Goal: Find specific page/section: Find specific page/section

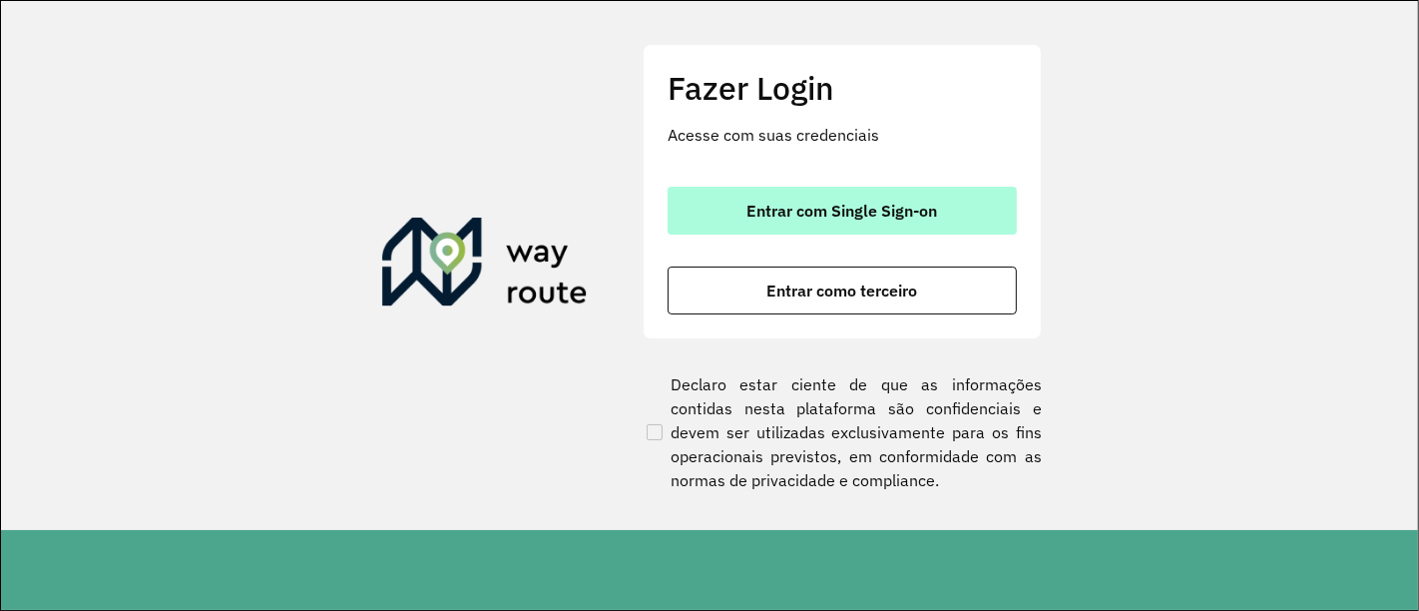
click at [831, 208] on span "Entrar com Single Sign-on" at bounding box center [842, 211] width 191 height 16
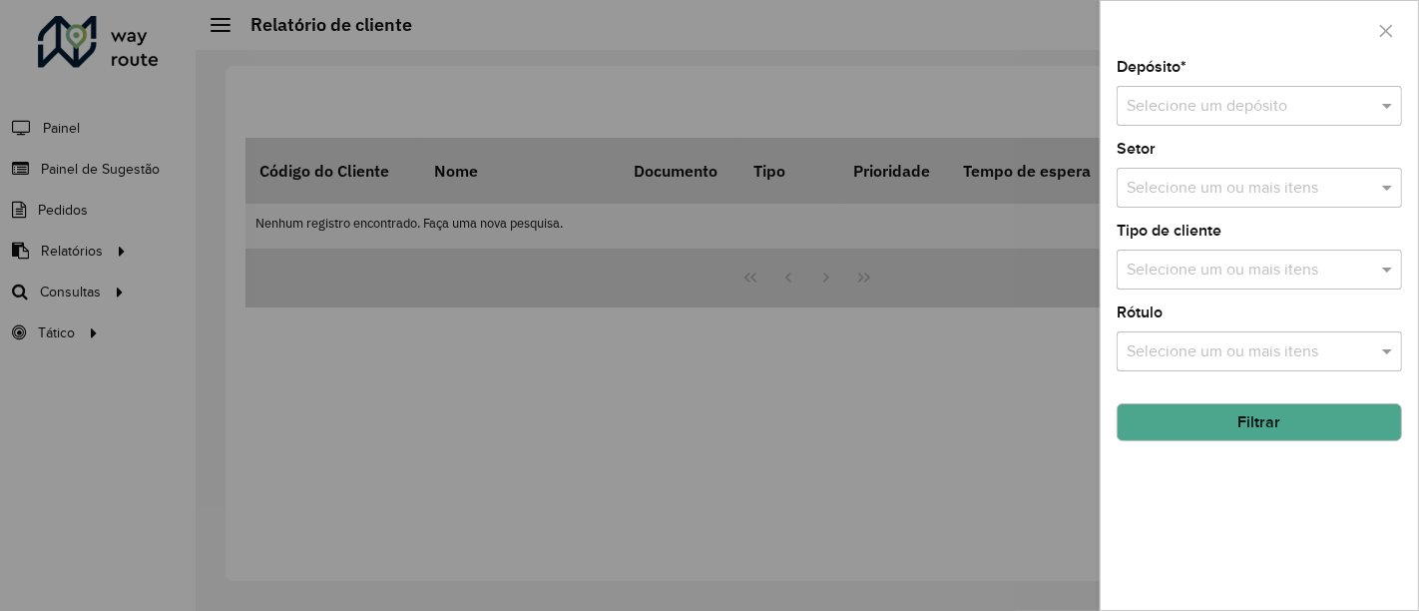
click at [1218, 99] on input "text" at bounding box center [1240, 107] width 226 height 24
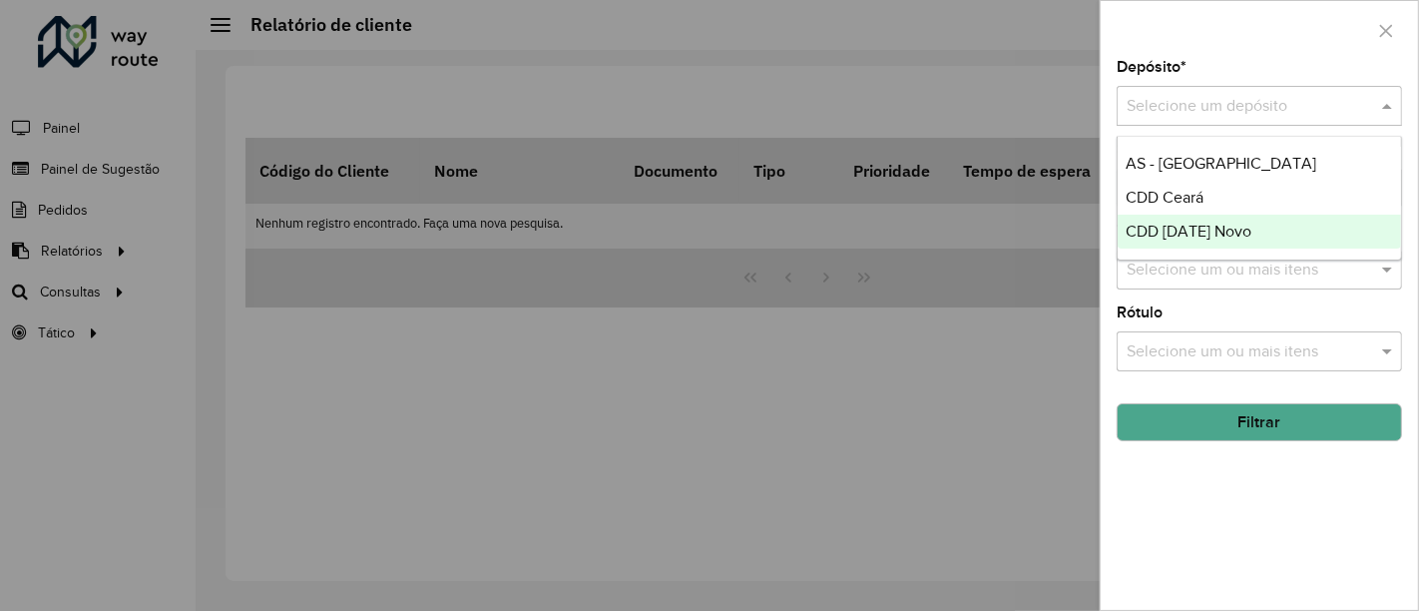
click at [1207, 230] on span "CDD [DATE] Novo" at bounding box center [1189, 231] width 126 height 17
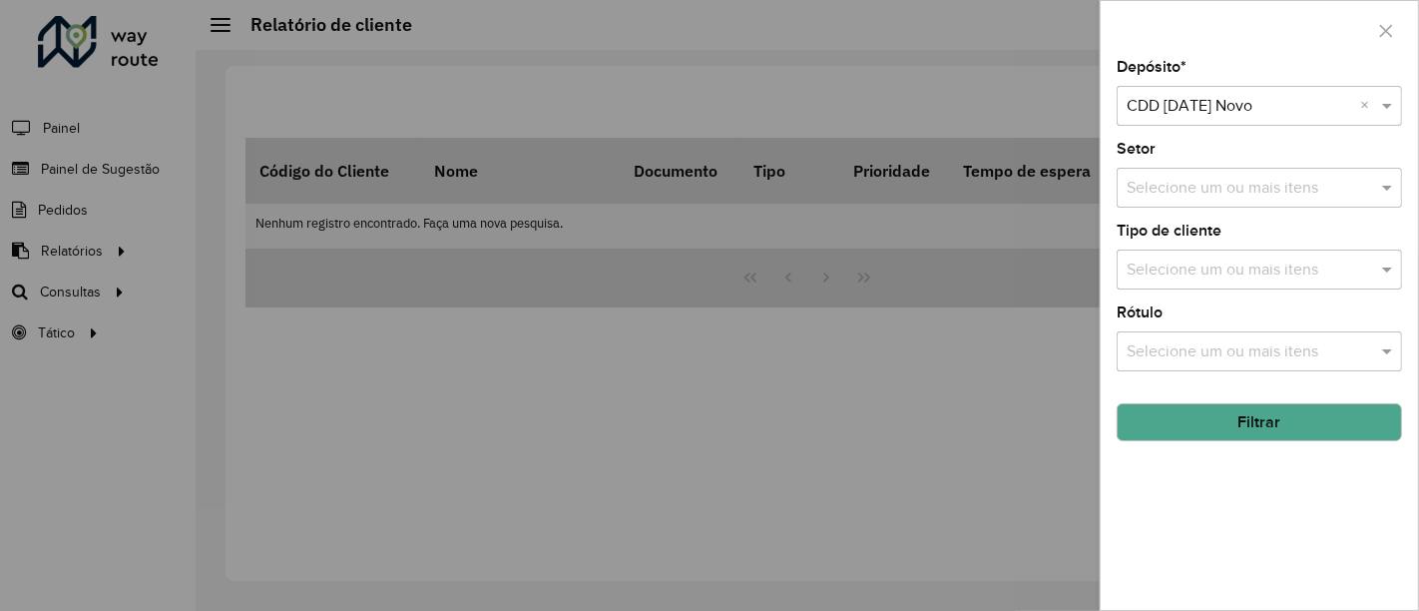
click at [1235, 417] on button "Filtrar" at bounding box center [1259, 422] width 285 height 38
